Goal: Transaction & Acquisition: Download file/media

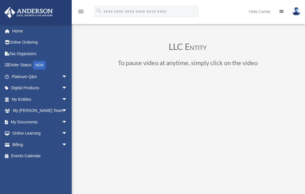
scroll to position [58, 0]
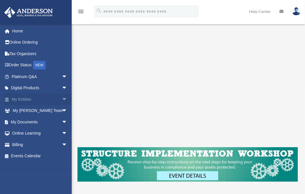
click at [62, 97] on span "arrow_drop_down" at bounding box center [67, 100] width 11 height 12
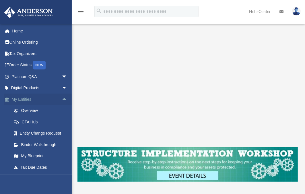
click at [62, 97] on span "arrow_drop_up" at bounding box center [67, 100] width 11 height 12
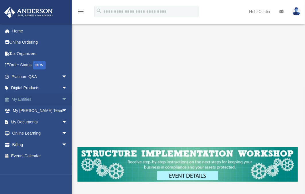
click at [62, 97] on span "arrow_drop_down" at bounding box center [67, 100] width 11 height 12
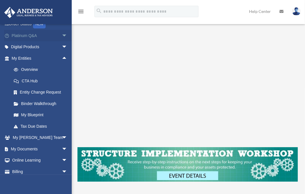
scroll to position [56, 0]
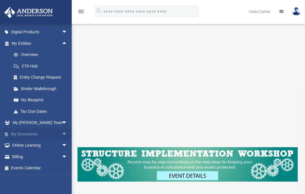
click at [62, 131] on span "arrow_drop_down" at bounding box center [67, 134] width 11 height 12
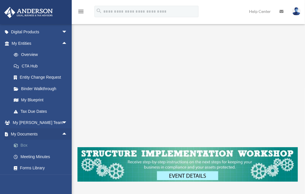
click at [38, 145] on link "Box" at bounding box center [42, 145] width 68 height 11
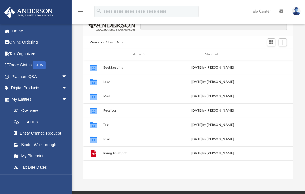
scroll to position [40, 0]
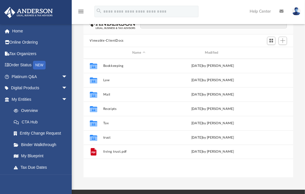
drag, startPoint x: 0, startPoint y: 0, endPoint x: 303, endPoint y: 88, distance: 315.5
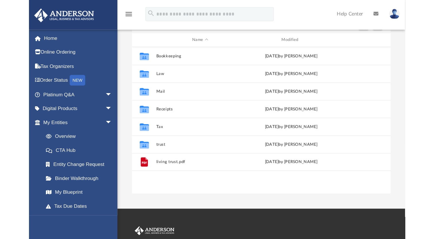
scroll to position [126, 321]
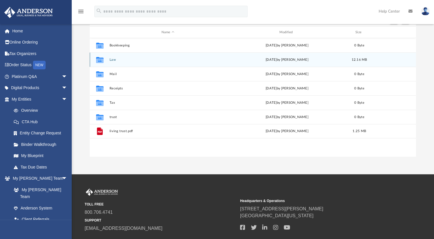
click at [115, 59] on button "Law" at bounding box center [168, 60] width 117 height 4
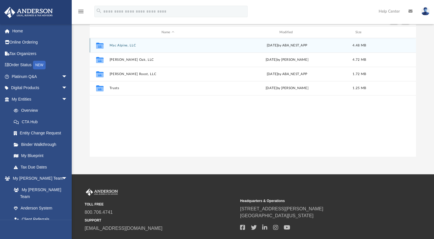
click at [101, 46] on icon "grid" at bounding box center [99, 46] width 7 height 5
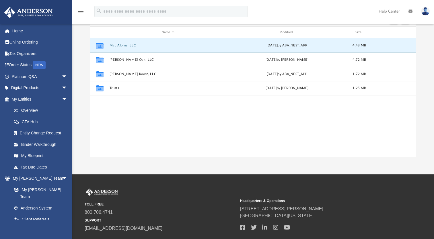
click at [101, 46] on icon "grid" at bounding box center [99, 46] width 7 height 5
click at [101, 46] on g "grid" at bounding box center [99, 46] width 7 height 6
click at [101, 46] on icon "grid" at bounding box center [99, 46] width 7 height 5
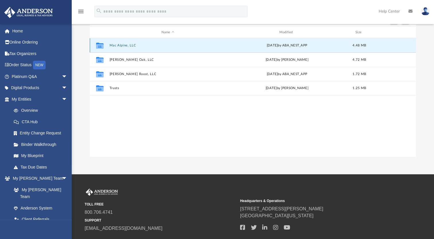
click at [101, 46] on g "grid" at bounding box center [99, 46] width 7 height 6
click at [106, 48] on div "Collaborated Folder" at bounding box center [100, 45] width 14 height 9
click at [100, 47] on icon "grid" at bounding box center [99, 46] width 7 height 6
click at [99, 45] on g "grid" at bounding box center [99, 46] width 7 height 6
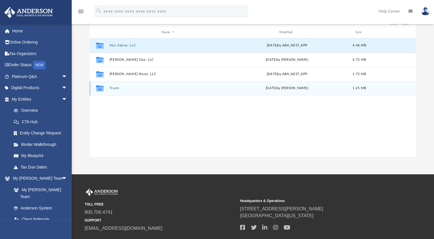
click at [101, 88] on icon "grid" at bounding box center [99, 89] width 7 height 5
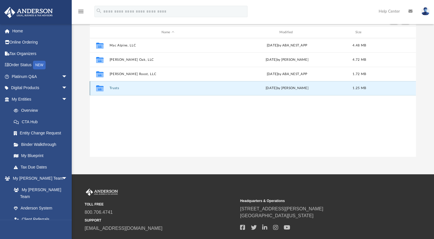
click at [101, 88] on icon "grid" at bounding box center [99, 89] width 7 height 5
click at [98, 90] on icon "grid" at bounding box center [99, 89] width 7 height 5
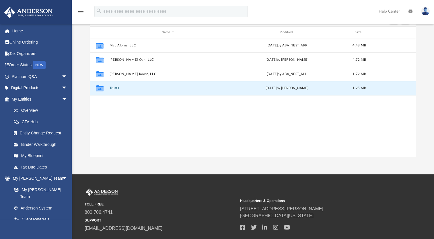
click at [213, 118] on div "Collaborated Folder Mac Alpine, LLC Thu May 29 2025 by ABA_NEST_APP 4.48 MB Col…" at bounding box center [253, 97] width 326 height 119
drag, startPoint x: 199, startPoint y: 87, endPoint x: 209, endPoint y: 86, distance: 10.3
click at [209, 86] on div "Collaborated Folder Trusts Wed Jul 30 2025 by Bobbi Williams 1.25 MB" at bounding box center [253, 88] width 326 height 14
click at [213, 89] on button "Trusts" at bounding box center [168, 88] width 117 height 4
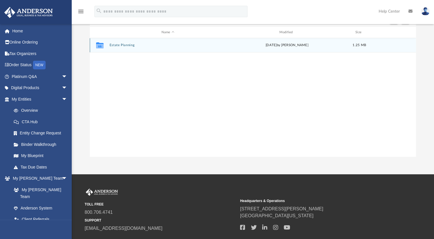
click at [204, 42] on div "Collaborated Folder Estate Planning Wed Jul 30 2025 by Bobbi Williams 1.25 MB" at bounding box center [253, 45] width 326 height 14
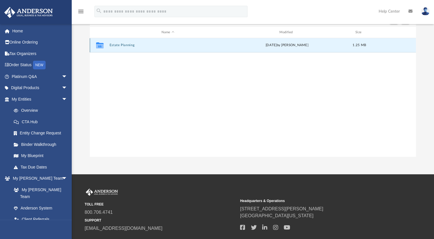
click at [201, 46] on button "Estate Planning" at bounding box center [168, 45] width 117 height 4
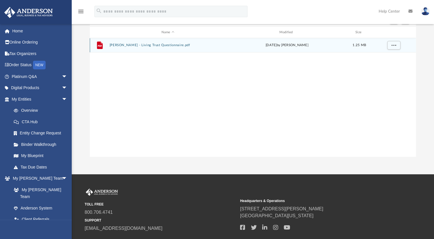
click at [201, 46] on button "Dunphy - Living Trust Questionnaire.pdf" at bounding box center [168, 45] width 117 height 4
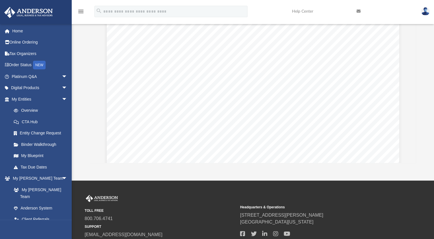
scroll to position [0, 0]
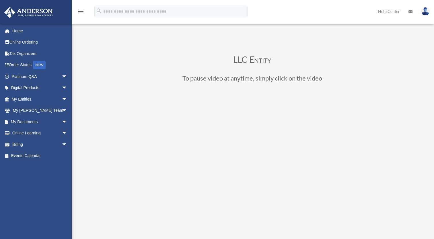
scroll to position [73, 0]
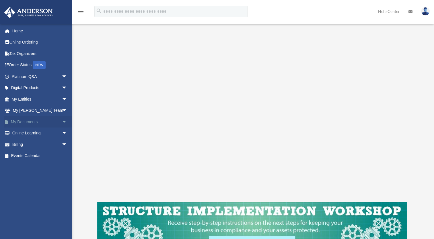
click at [62, 119] on span "arrow_drop_down" at bounding box center [67, 122] width 11 height 12
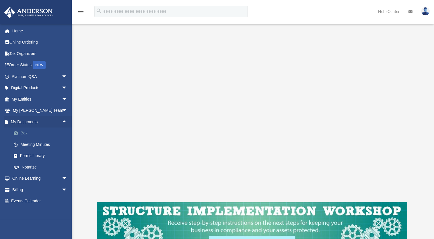
click at [37, 131] on link "Box" at bounding box center [42, 133] width 68 height 11
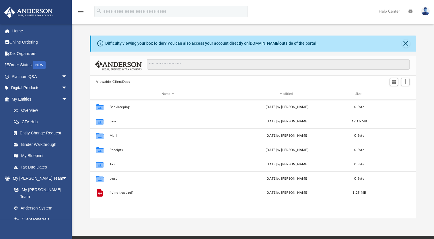
scroll to position [126, 321]
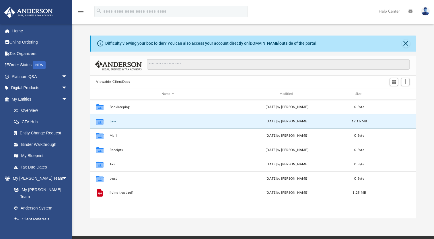
click at [175, 121] on button "Law" at bounding box center [168, 122] width 117 height 4
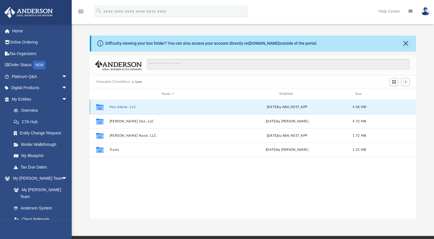
click at [178, 107] on button "Mac Alpine, LLC" at bounding box center [168, 107] width 117 height 4
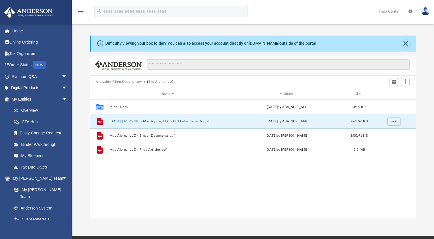
click at [201, 121] on button "[DATE] (16:25:18) - Mac Alpine, LLC - EIN Letter from IRS.pdf" at bounding box center [168, 122] width 117 height 4
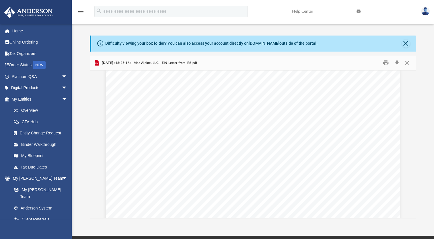
scroll to position [6, 0]
click at [406, 44] on button "Close" at bounding box center [406, 44] width 8 height 8
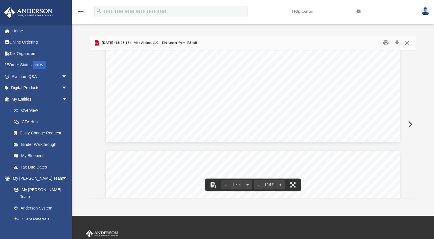
click at [406, 42] on button "Close" at bounding box center [407, 42] width 10 height 9
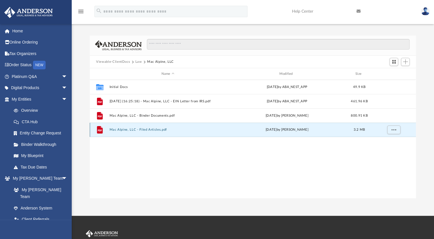
click at [218, 131] on button "Mac Alpine, LLC - Filed Articles.pdf" at bounding box center [168, 130] width 117 height 4
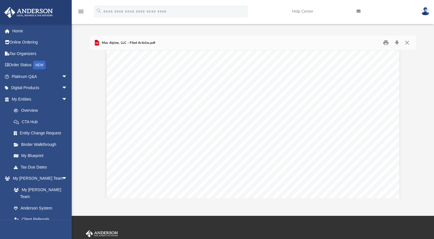
scroll to position [104, 0]
click at [245, 135] on span "DEPARTMENT IN WRITING IF ANY INFORMATION IS INCORRECT. INCLUDE THE" at bounding box center [250, 136] width 201 height 5
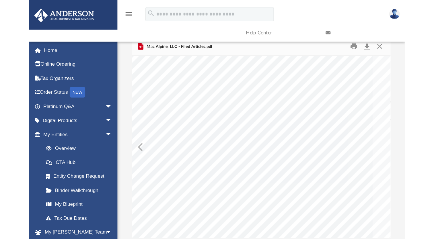
scroll to position [0, 0]
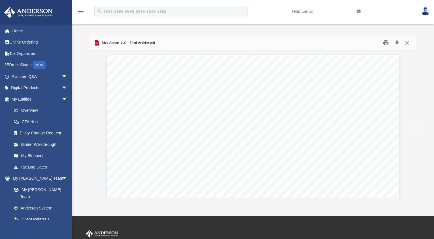
click at [386, 43] on button "Print" at bounding box center [385, 42] width 11 height 9
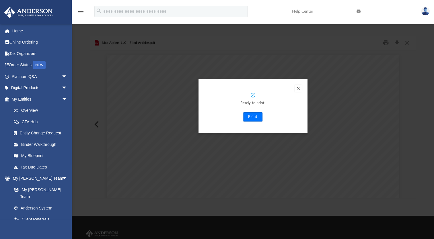
click at [256, 116] on button "Print" at bounding box center [252, 116] width 19 height 9
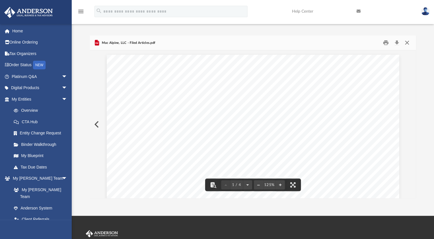
click at [407, 43] on button "Close" at bounding box center [407, 42] width 10 height 9
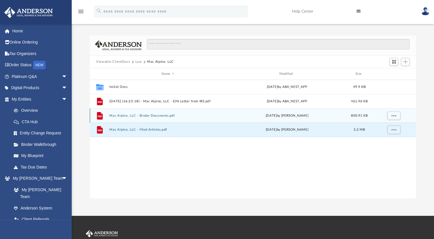
click at [191, 112] on div "File Mac Alpine, LLC - Binder Documents.pdf [DATE] by [PERSON_NAME] 800.91 KB" at bounding box center [253, 115] width 326 height 14
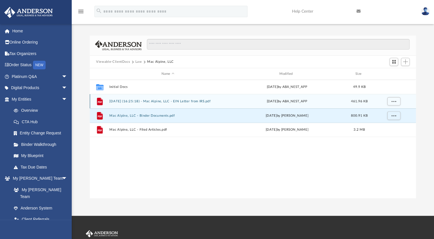
click at [188, 101] on button "[DATE] (16:25:18) - Mac Alpine, LLC - EIN Letter from IRS.pdf" at bounding box center [168, 102] width 117 height 4
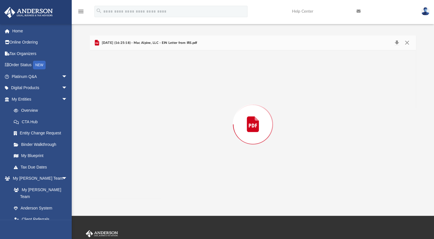
click at [188, 101] on div "Preview" at bounding box center [253, 124] width 326 height 148
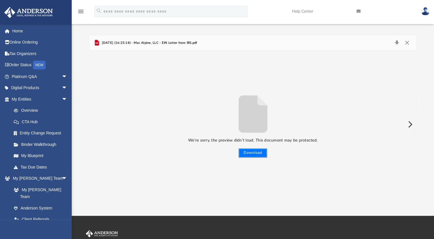
click at [255, 152] on button "Download" at bounding box center [253, 153] width 28 height 9
click at [408, 44] on button "Close" at bounding box center [407, 43] width 10 height 8
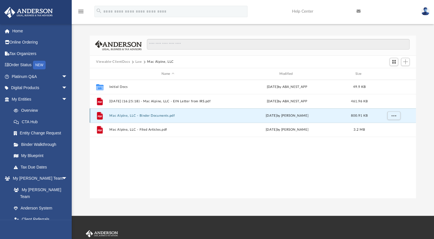
click at [163, 116] on button "Mac Alpine, LLC - Binder Documents.pdf" at bounding box center [168, 116] width 117 height 4
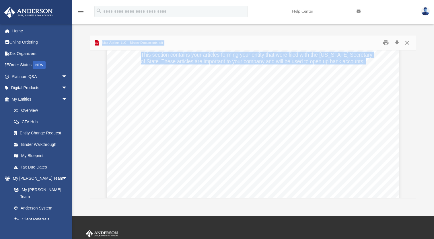
scroll to position [1605, 0]
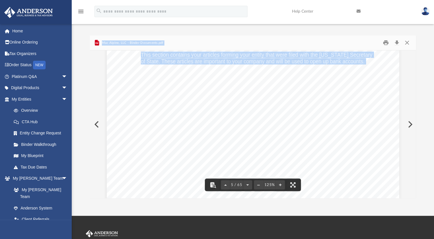
click at [155, 131] on div "Articles of Organization This section contains your articles forming your entit…" at bounding box center [253, 188] width 293 height 379
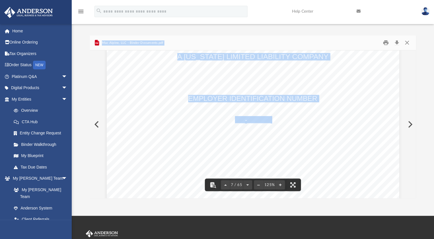
scroll to position [2403, 0]
click at [299, 97] on span "EMPLOYER IDENTIFICATION NUMBER" at bounding box center [252, 98] width 129 height 7
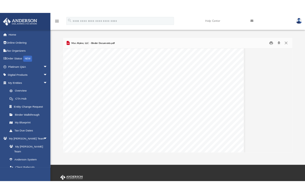
scroll to position [1677, 57]
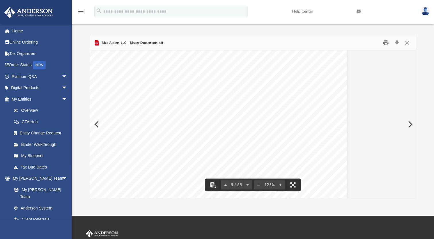
click at [386, 41] on button "Print" at bounding box center [385, 42] width 11 height 9
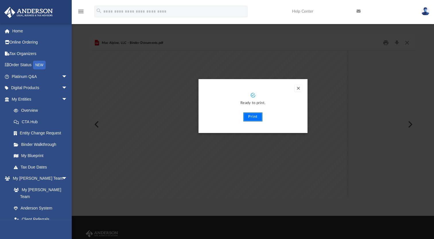
click at [246, 117] on button "Print" at bounding box center [252, 116] width 19 height 9
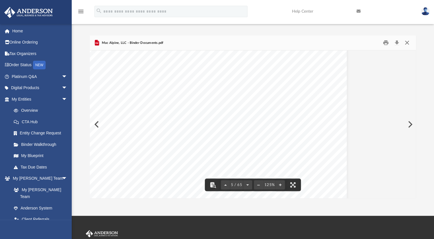
click at [407, 43] on button "Close" at bounding box center [407, 42] width 10 height 9
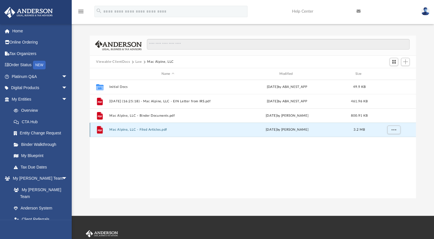
click at [157, 130] on button "Mac Alpine, LLC - Filed Articles.pdf" at bounding box center [168, 130] width 117 height 4
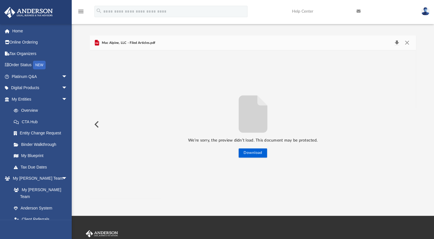
click at [397, 44] on button "Download" at bounding box center [397, 43] width 10 height 8
click at [259, 150] on button "Download" at bounding box center [253, 153] width 28 height 9
click at [419, 73] on div "Difficulty viewing your box folder? You can also access your account directly o…" at bounding box center [253, 117] width 362 height 163
click at [408, 43] on button "Close" at bounding box center [407, 43] width 10 height 8
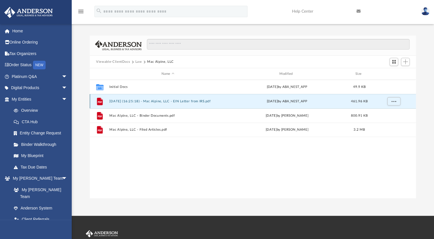
click at [181, 100] on button "[DATE] (16:25:18) - Mac Alpine, LLC - EIN Letter from IRS.pdf" at bounding box center [168, 102] width 117 height 4
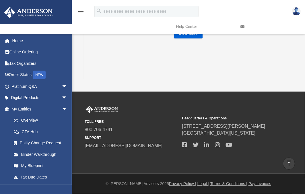
scroll to position [0, 0]
